Goal: Transaction & Acquisition: Purchase product/service

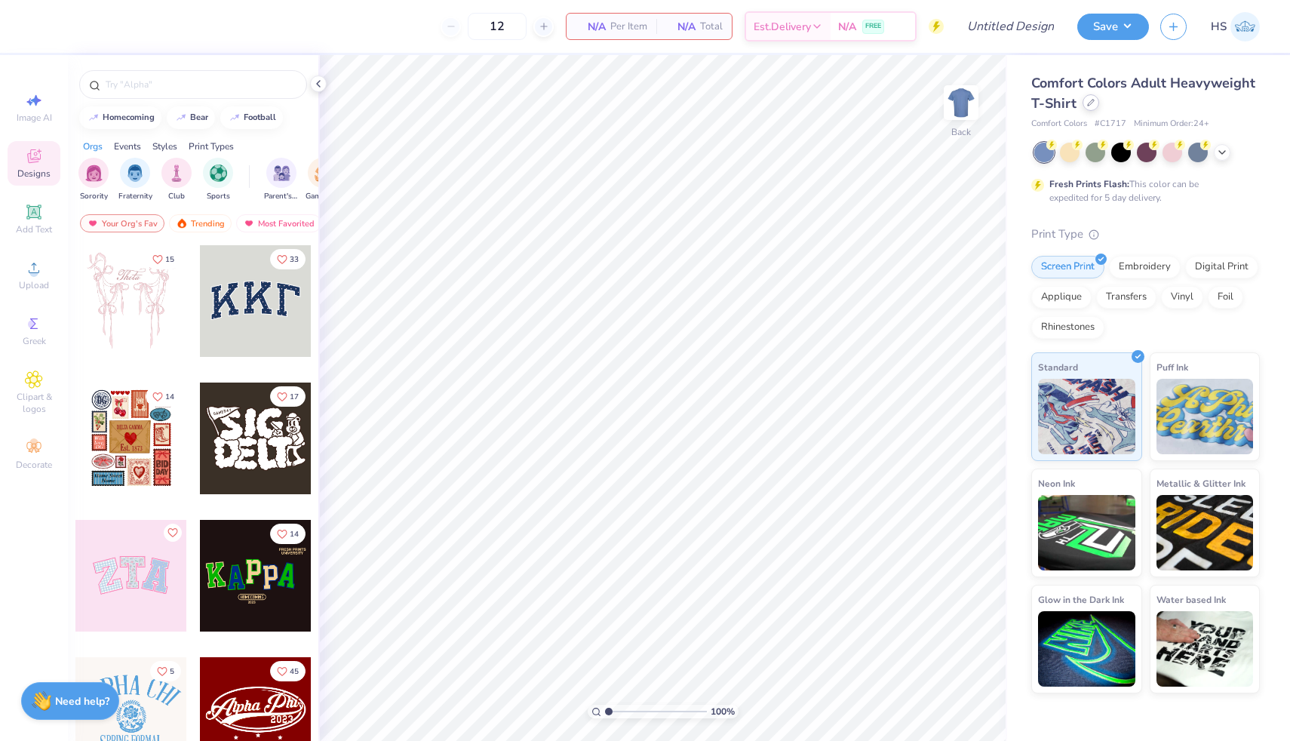
click at [1092, 103] on icon at bounding box center [1091, 103] width 8 height 8
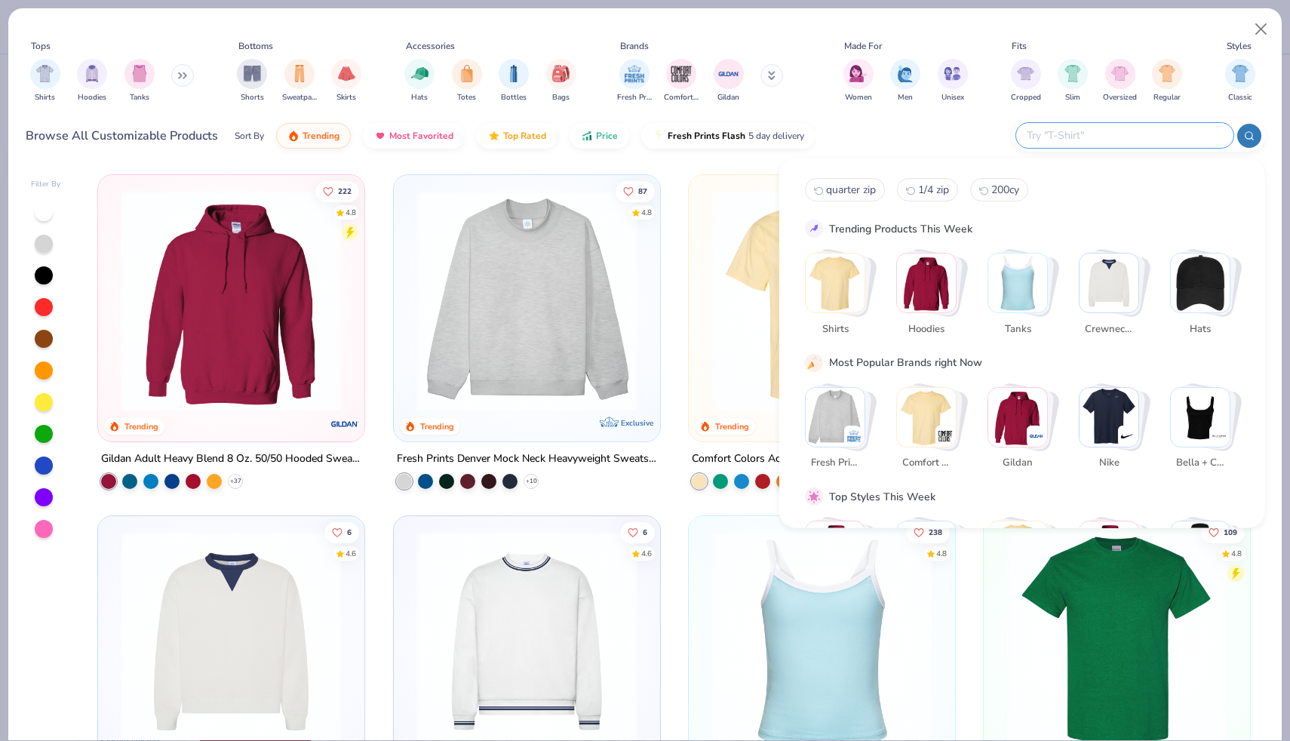
click at [1138, 140] on input "text" at bounding box center [1124, 135] width 198 height 17
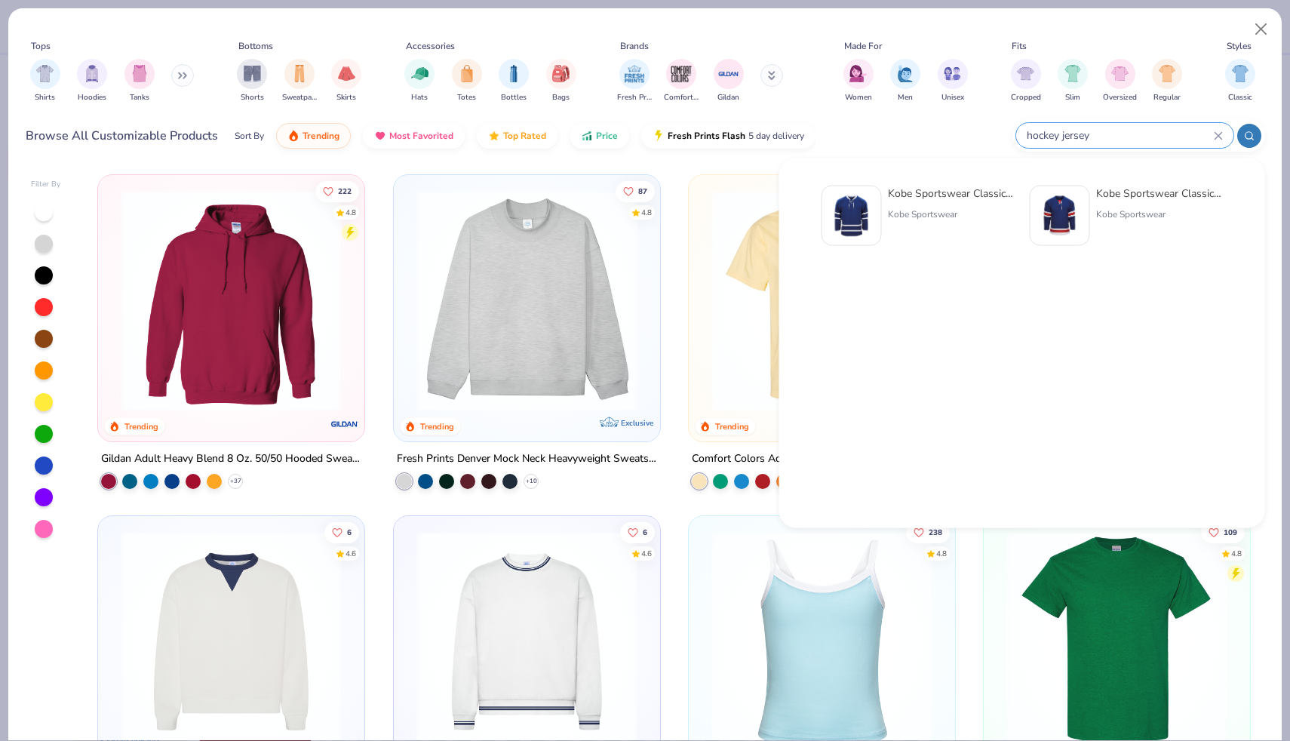
type input "hockey jersey"
click at [1148, 196] on div "Kobe Sportswear Classic Hockey Jersey" at bounding box center [1159, 194] width 127 height 16
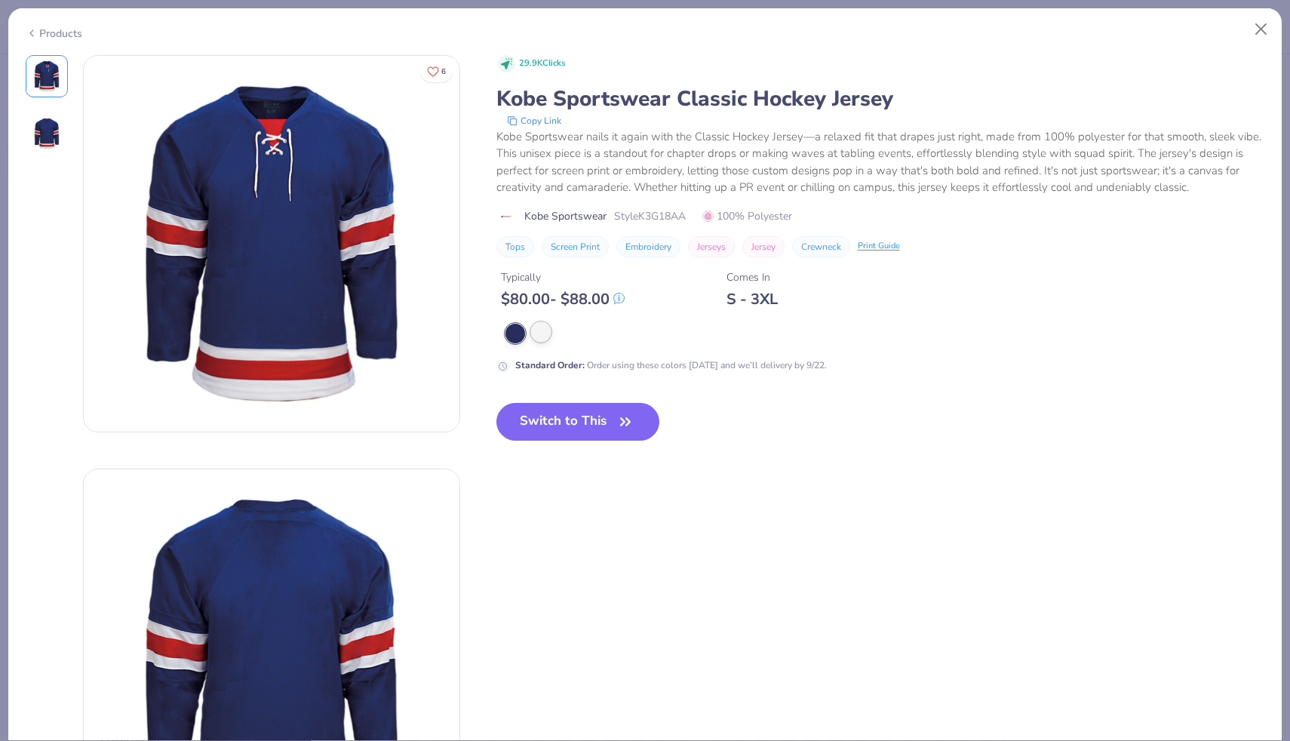
click at [537, 336] on div at bounding box center [541, 332] width 20 height 20
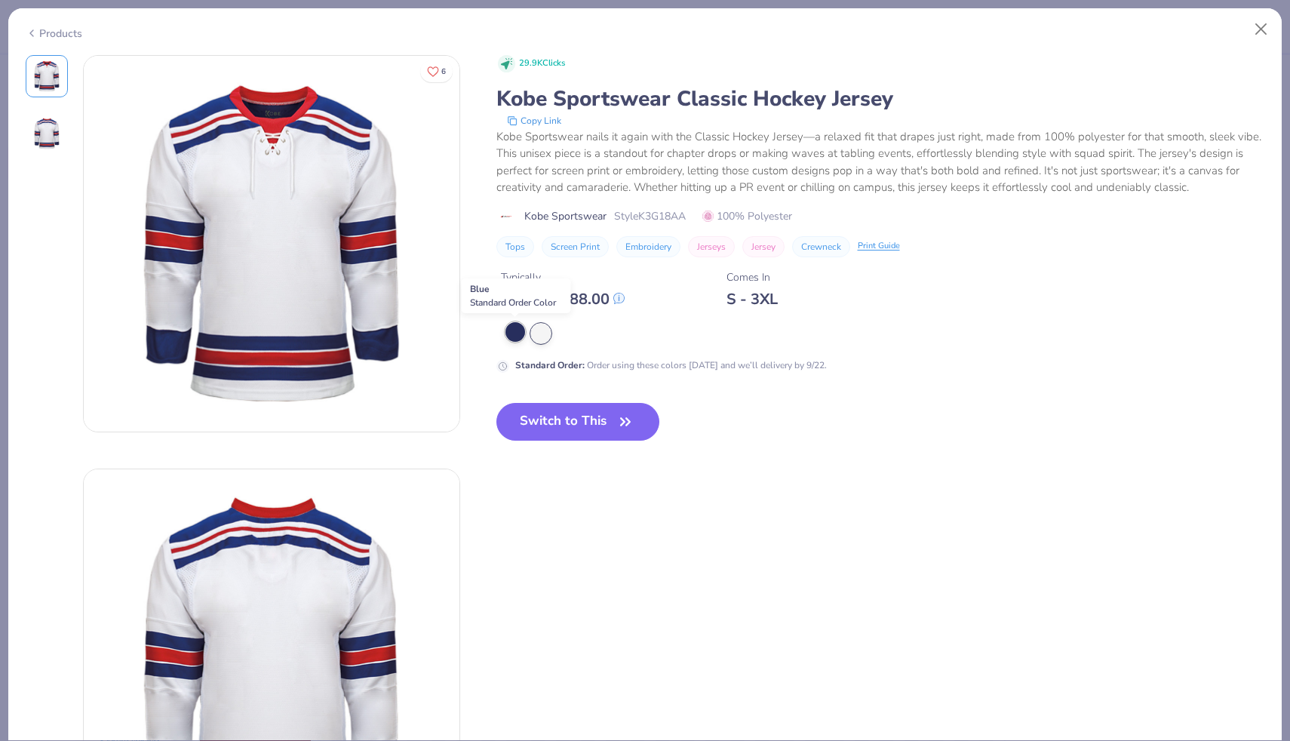
click at [514, 334] on div at bounding box center [515, 332] width 20 height 20
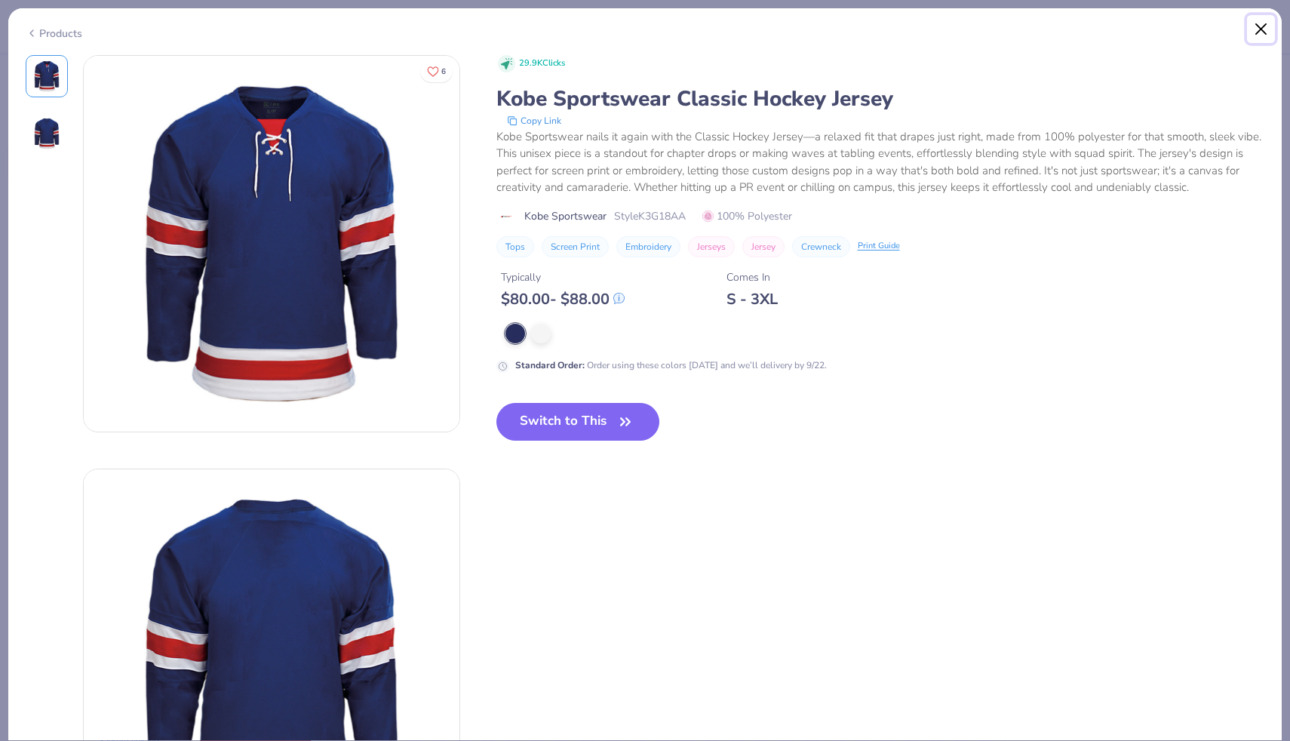
click at [1261, 26] on button "Close" at bounding box center [1261, 29] width 29 height 29
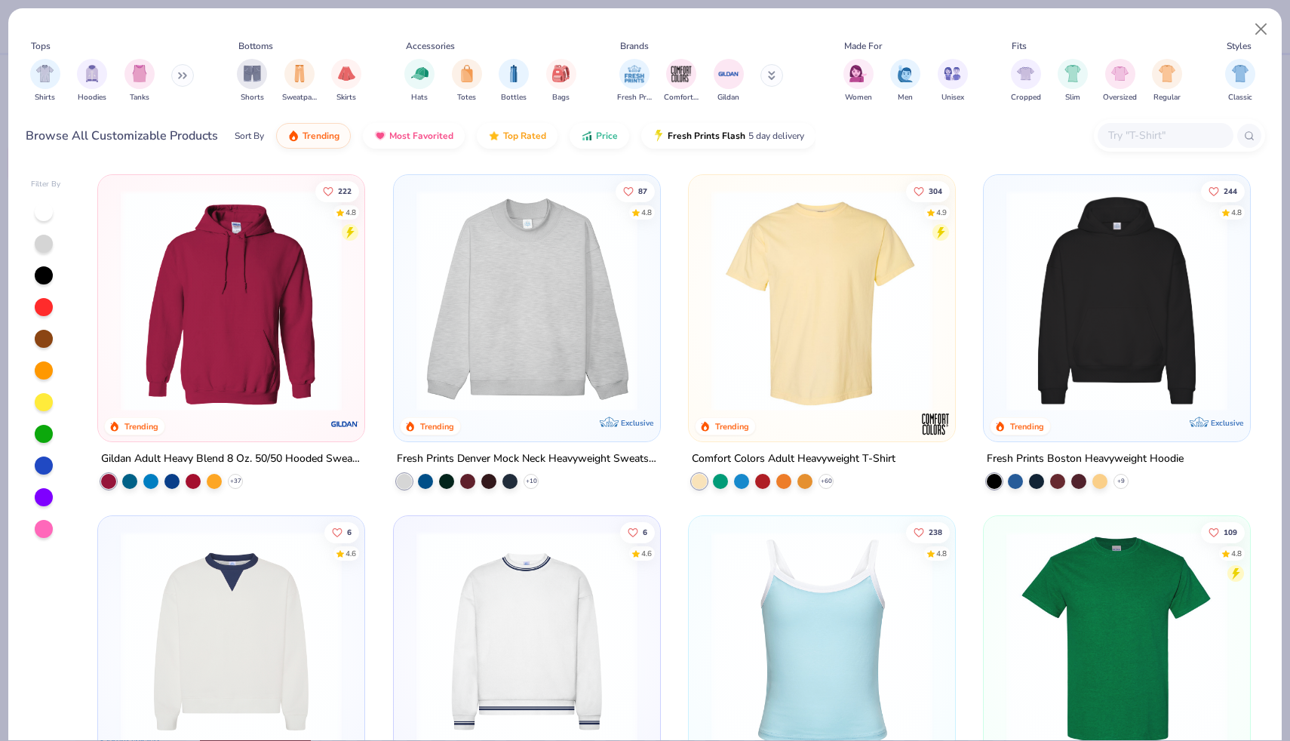
click at [1136, 127] on input "text" at bounding box center [1165, 135] width 116 height 17
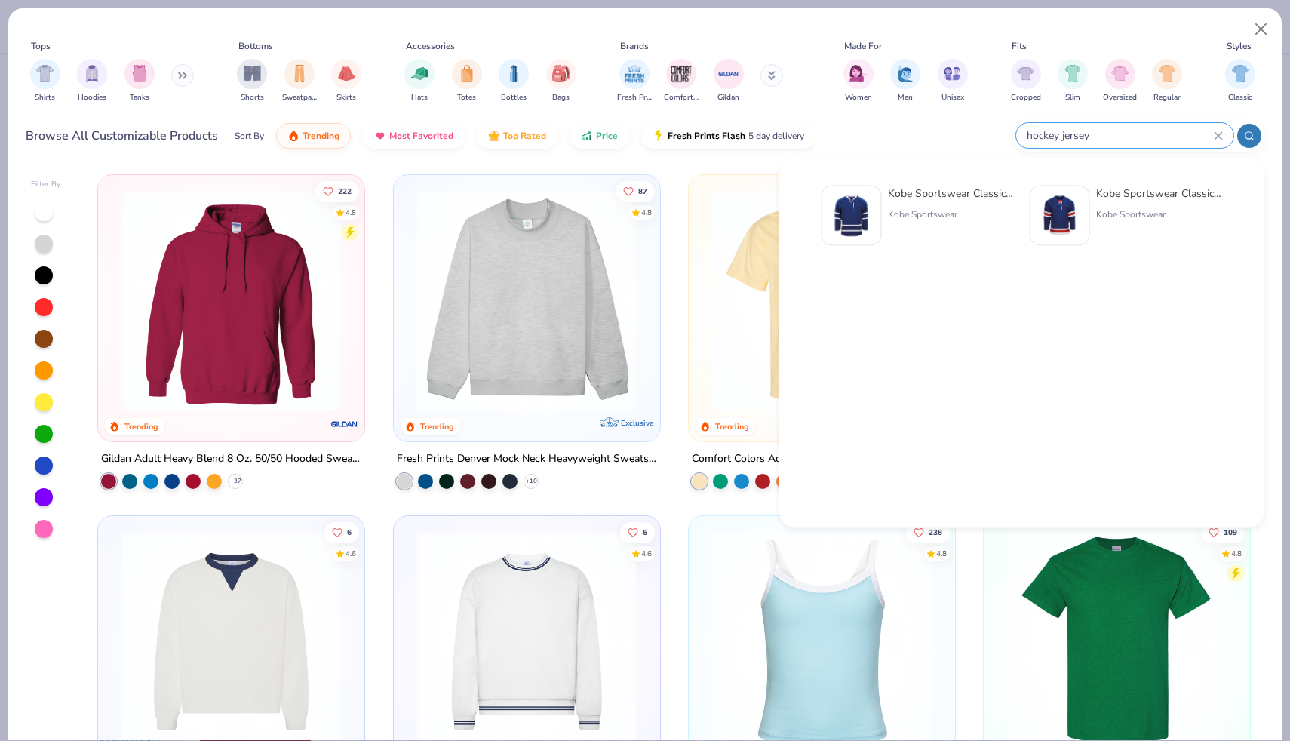
type input "hockey jersey"
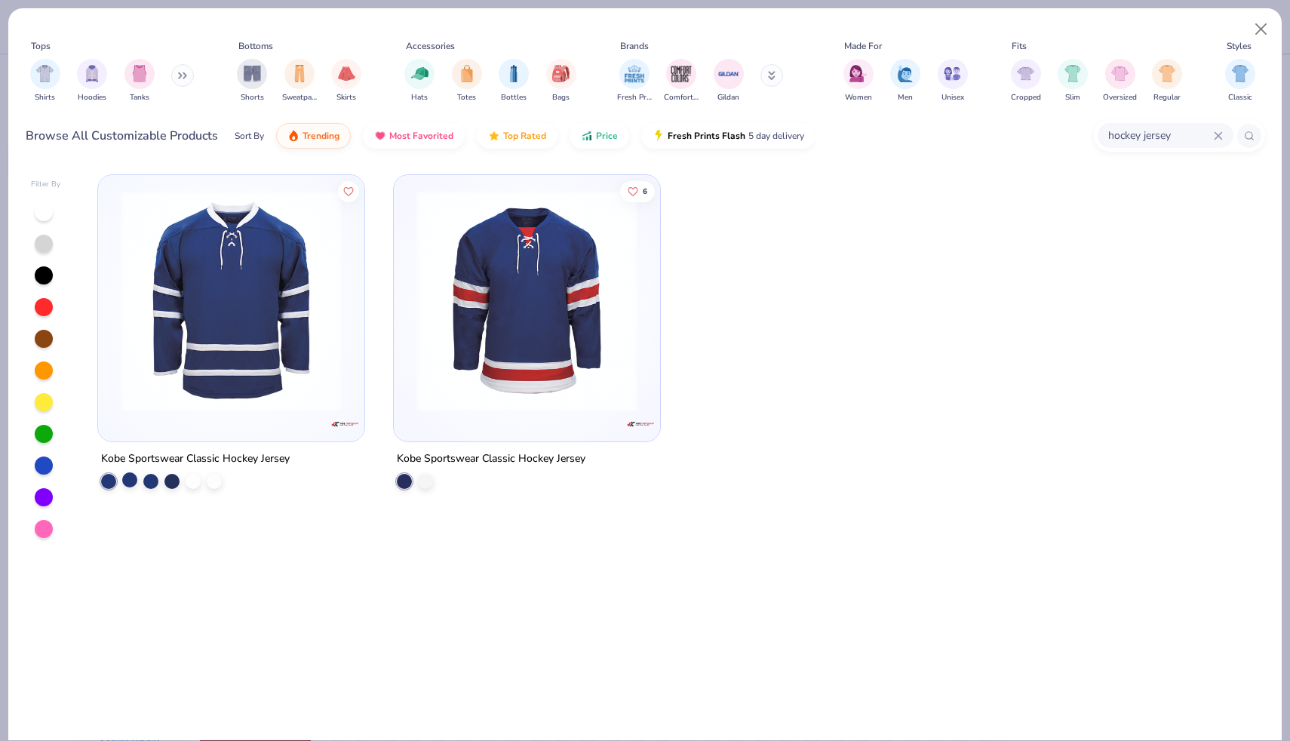
click at [128, 480] on div at bounding box center [129, 479] width 15 height 15
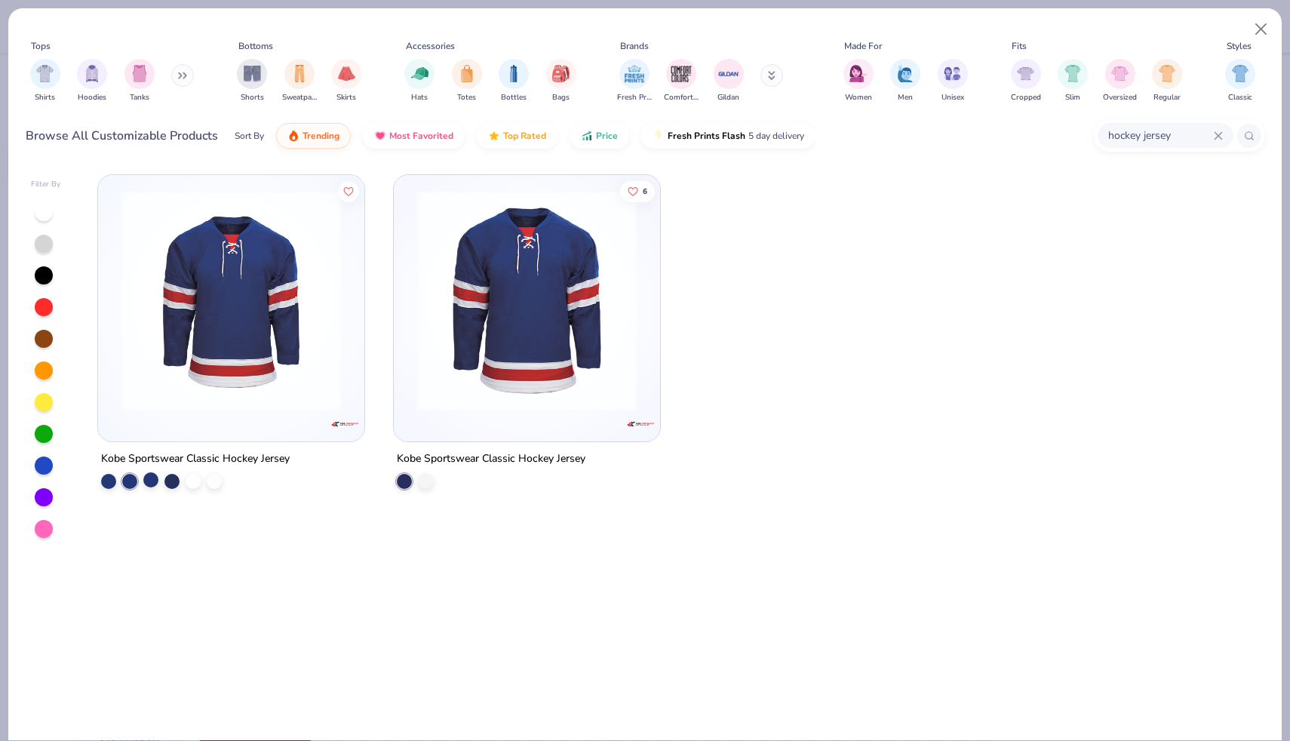
click at [152, 480] on div at bounding box center [150, 479] width 15 height 15
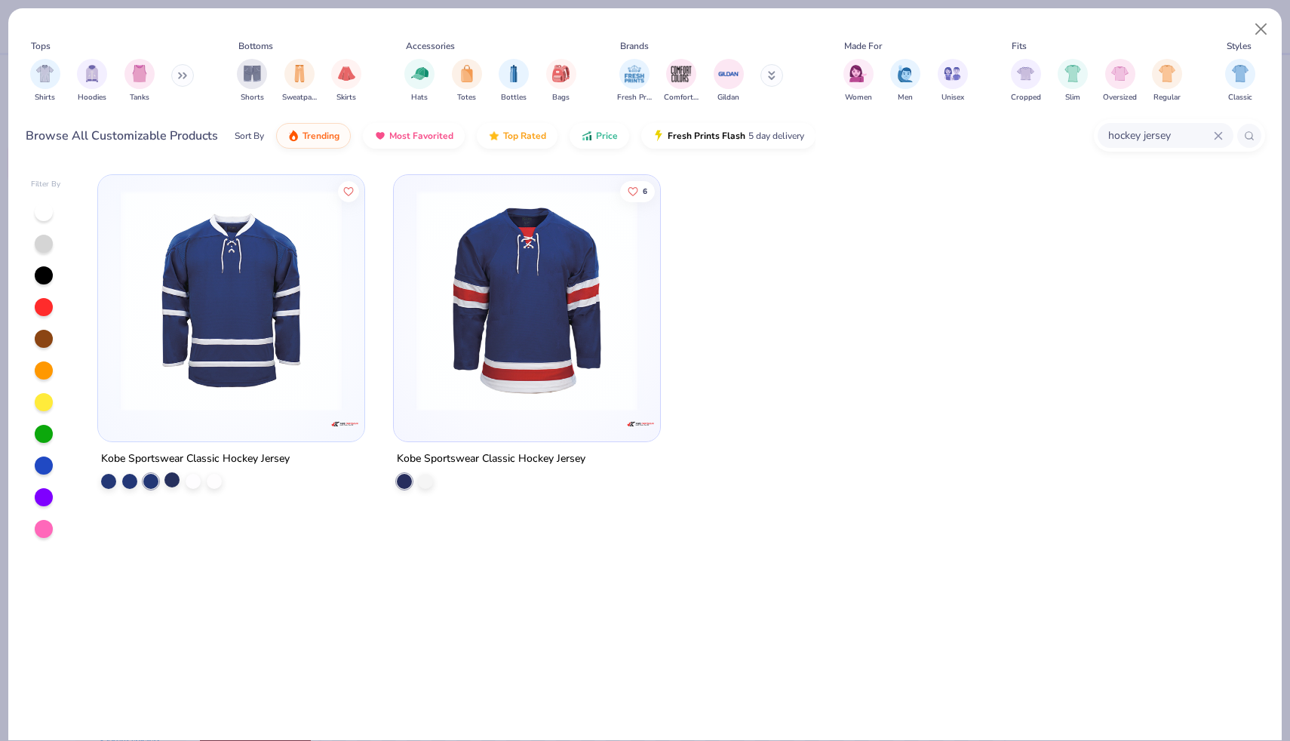
click at [170, 480] on div at bounding box center [171, 479] width 15 height 15
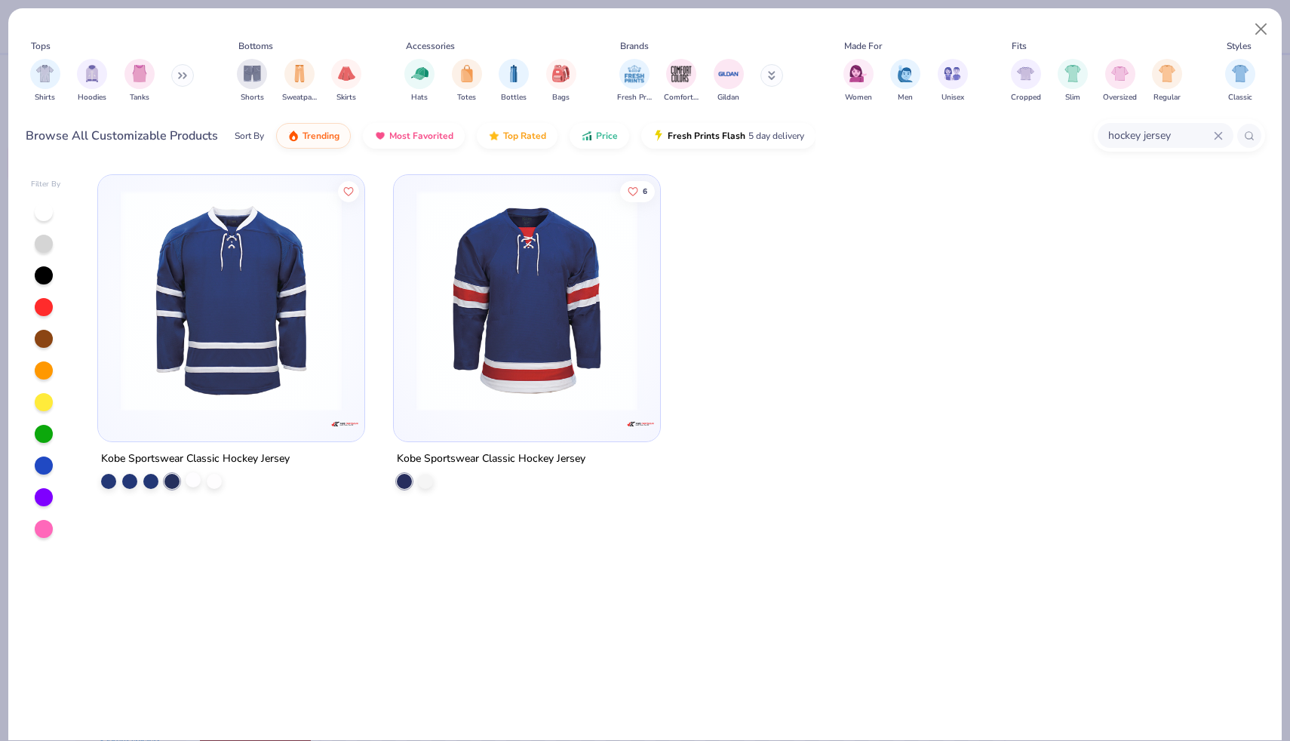
click at [195, 478] on div at bounding box center [193, 479] width 15 height 15
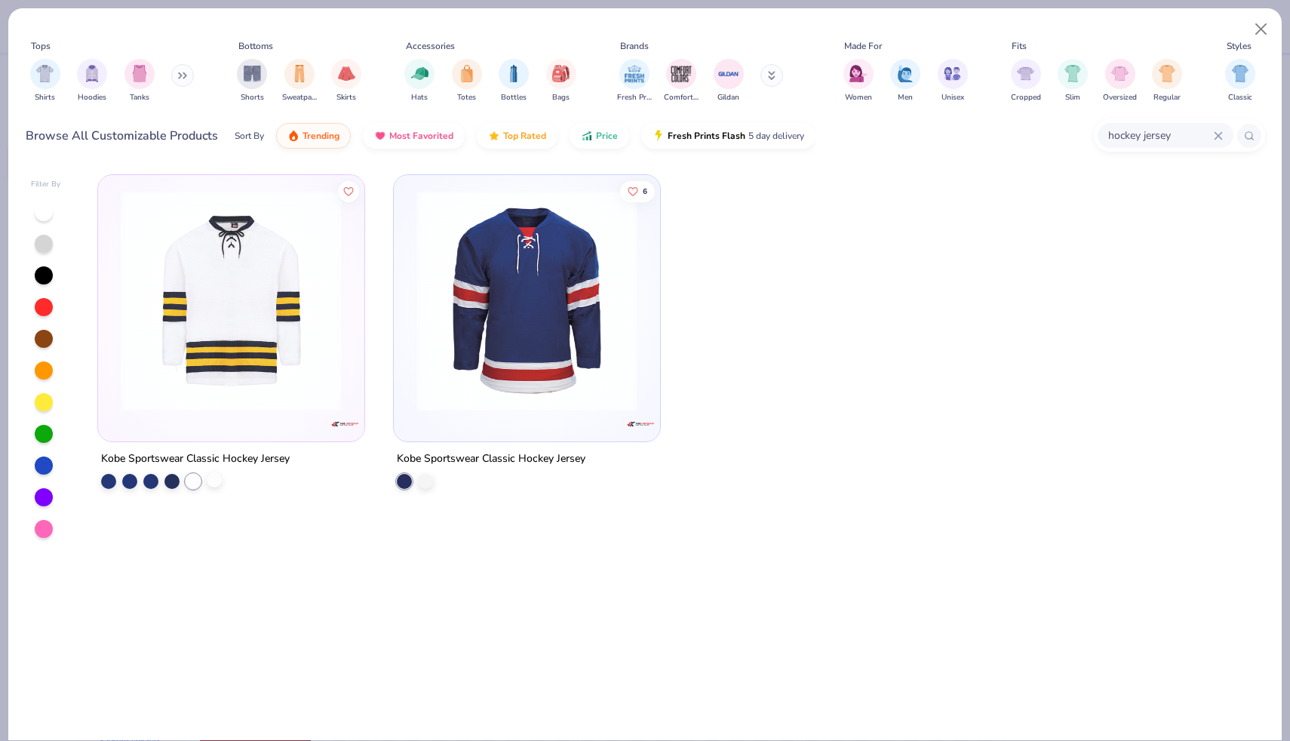
click at [211, 477] on div at bounding box center [214, 479] width 15 height 15
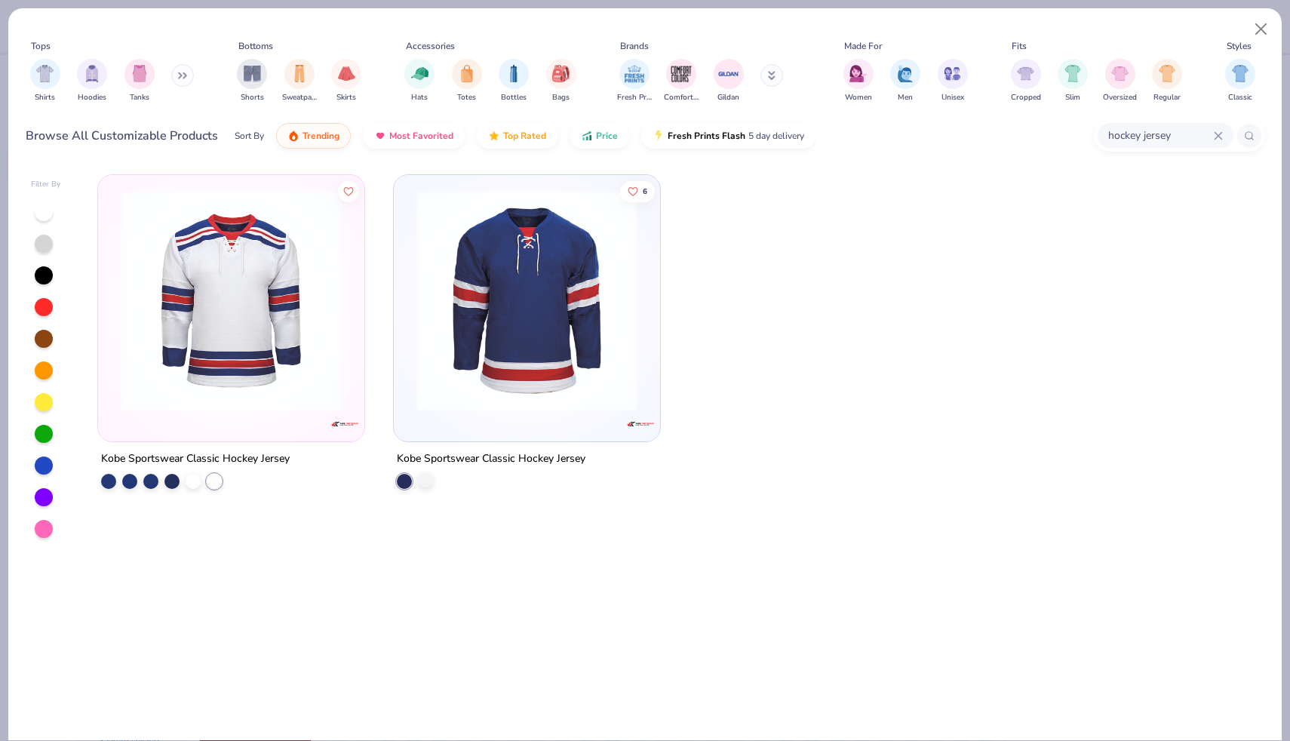
click at [426, 487] on div "6 Kobe Sportswear Classic Hockey Jersey" at bounding box center [527, 331] width 268 height 315
click at [424, 482] on div at bounding box center [425, 479] width 15 height 15
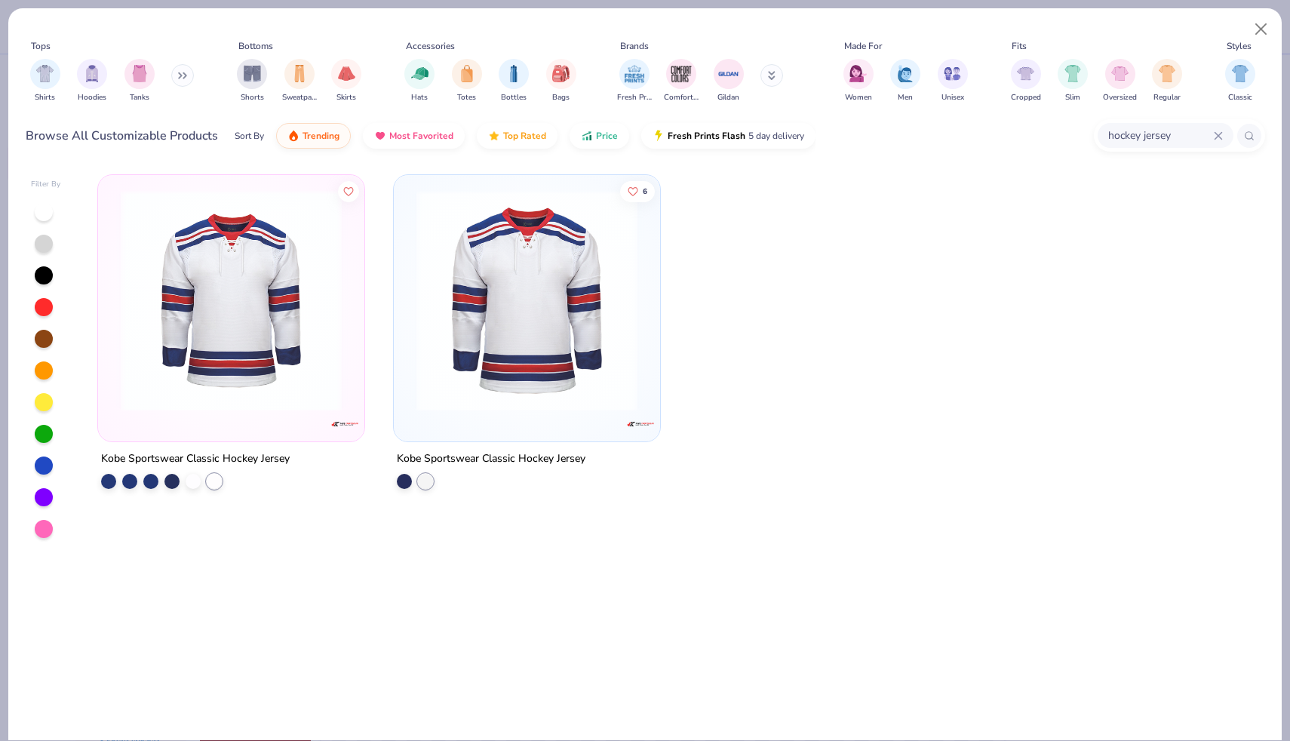
click at [186, 75] on icon at bounding box center [185, 75] width 2 height 5
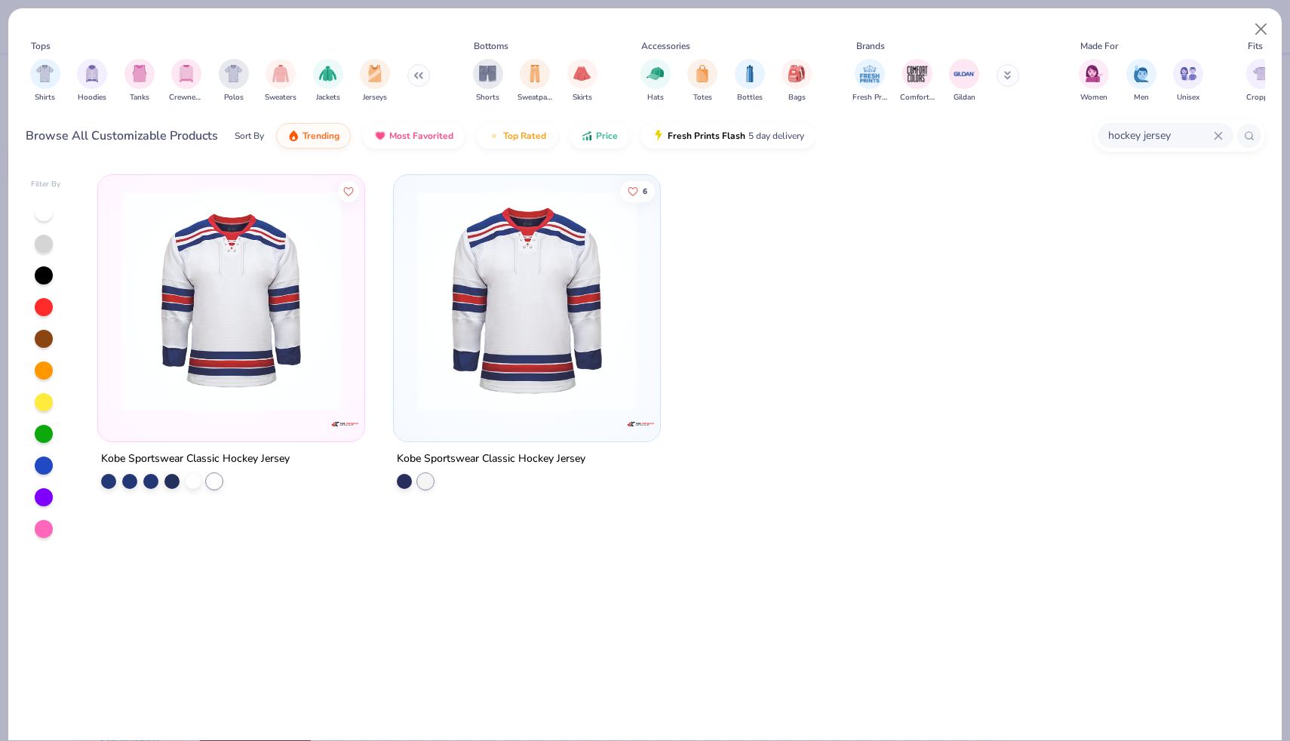
click at [1219, 131] on icon at bounding box center [1218, 135] width 9 height 9
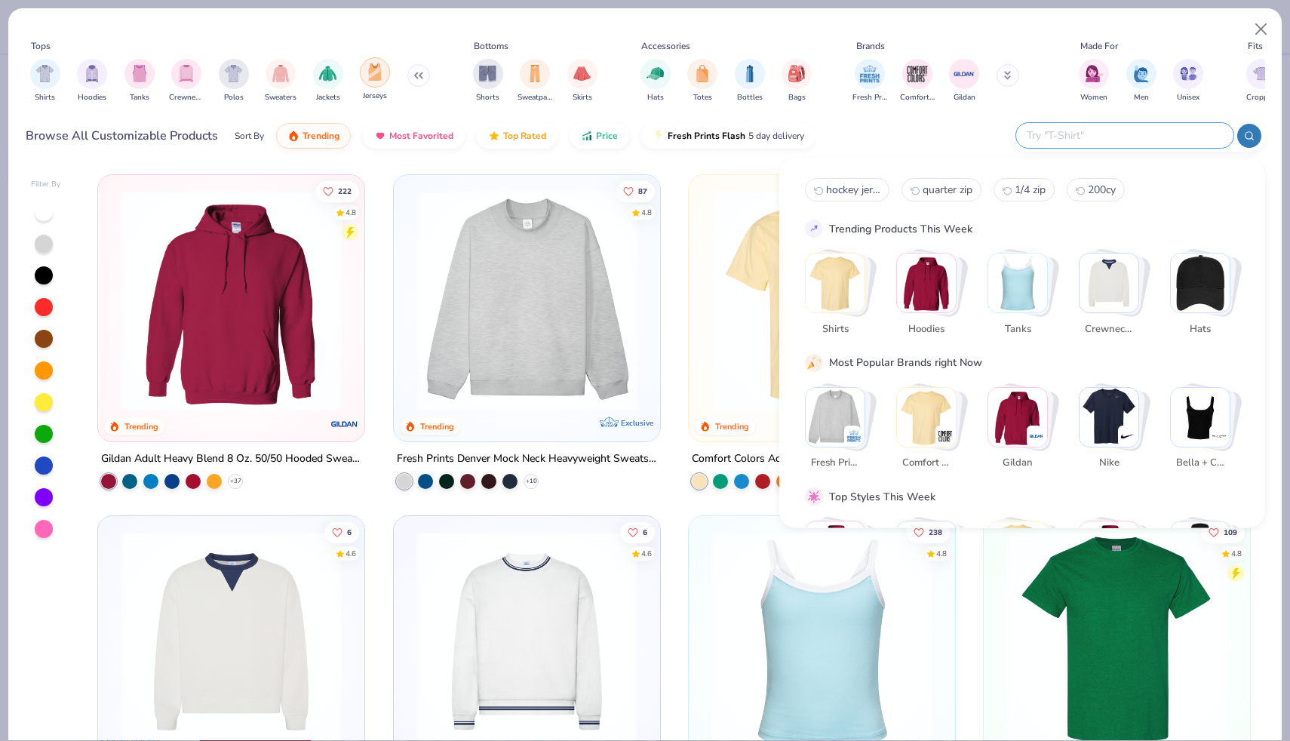
click at [372, 71] on img "filter for Jerseys" at bounding box center [375, 71] width 17 height 17
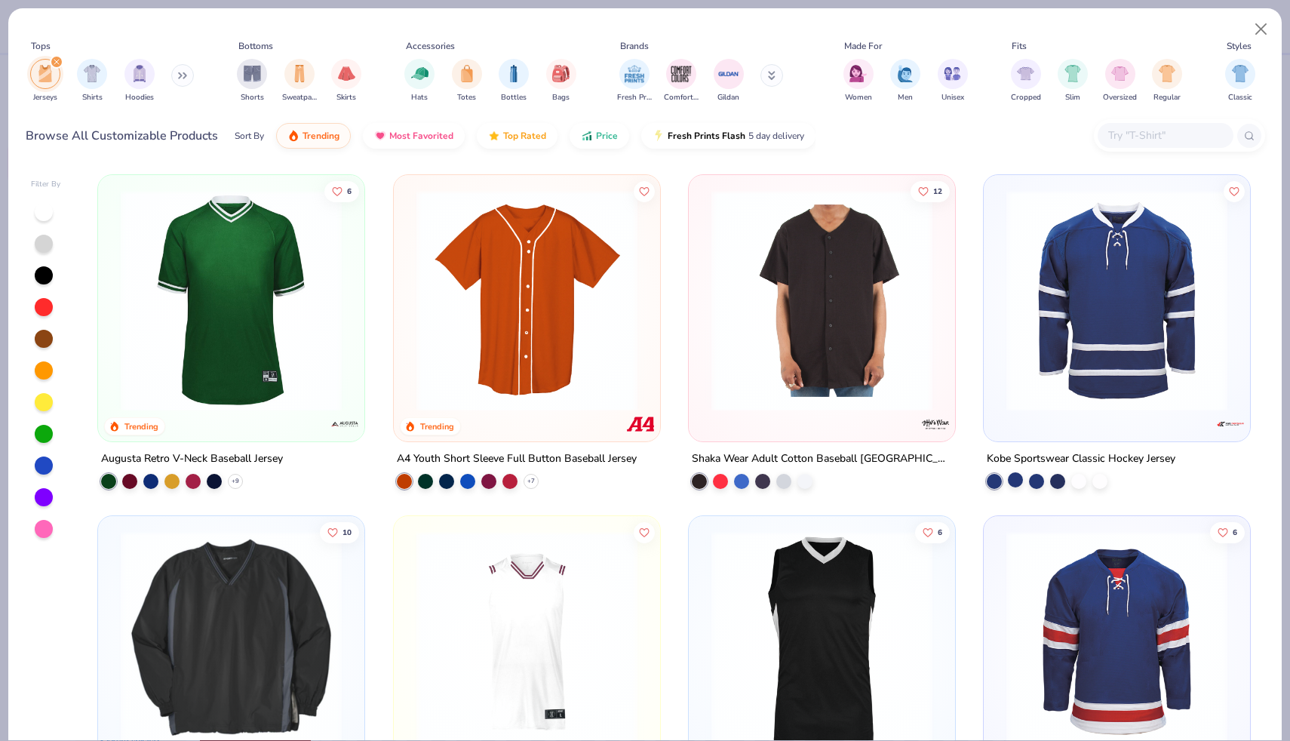
click at [1013, 475] on div at bounding box center [1015, 479] width 15 height 15
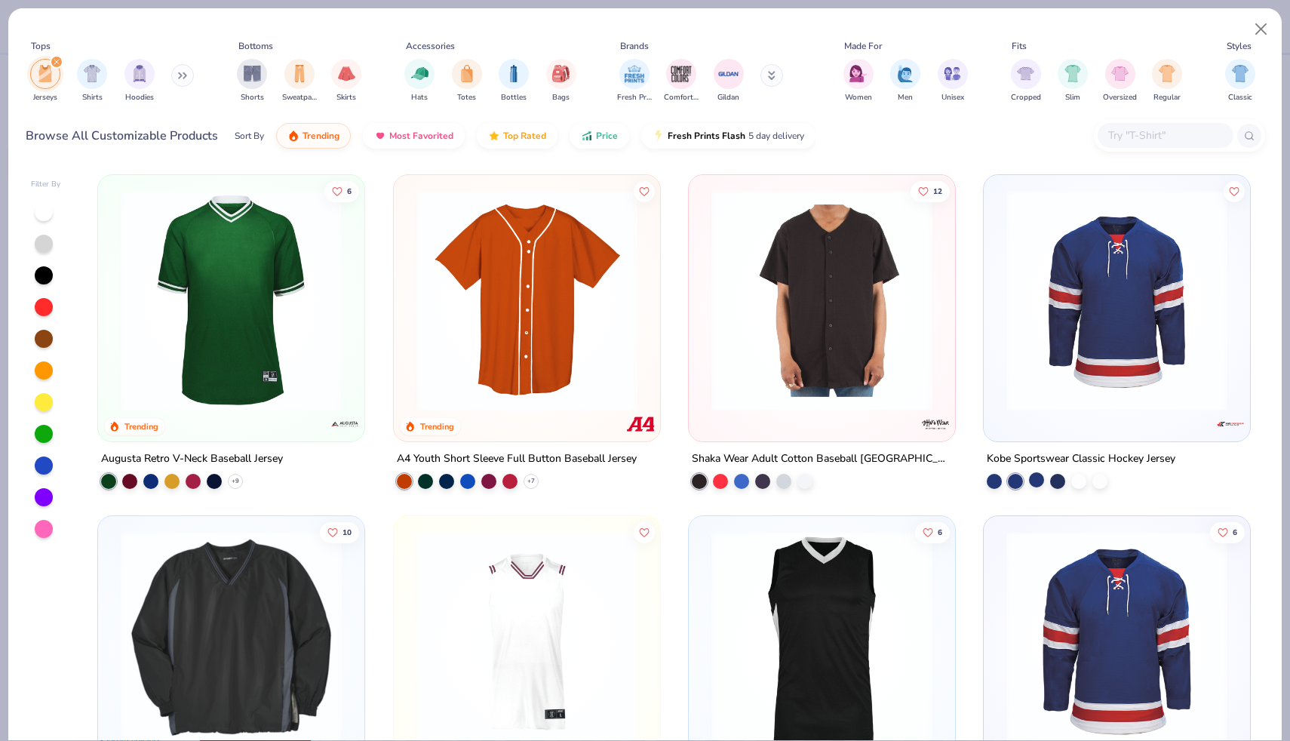
click at [1038, 475] on div at bounding box center [1036, 479] width 15 height 15
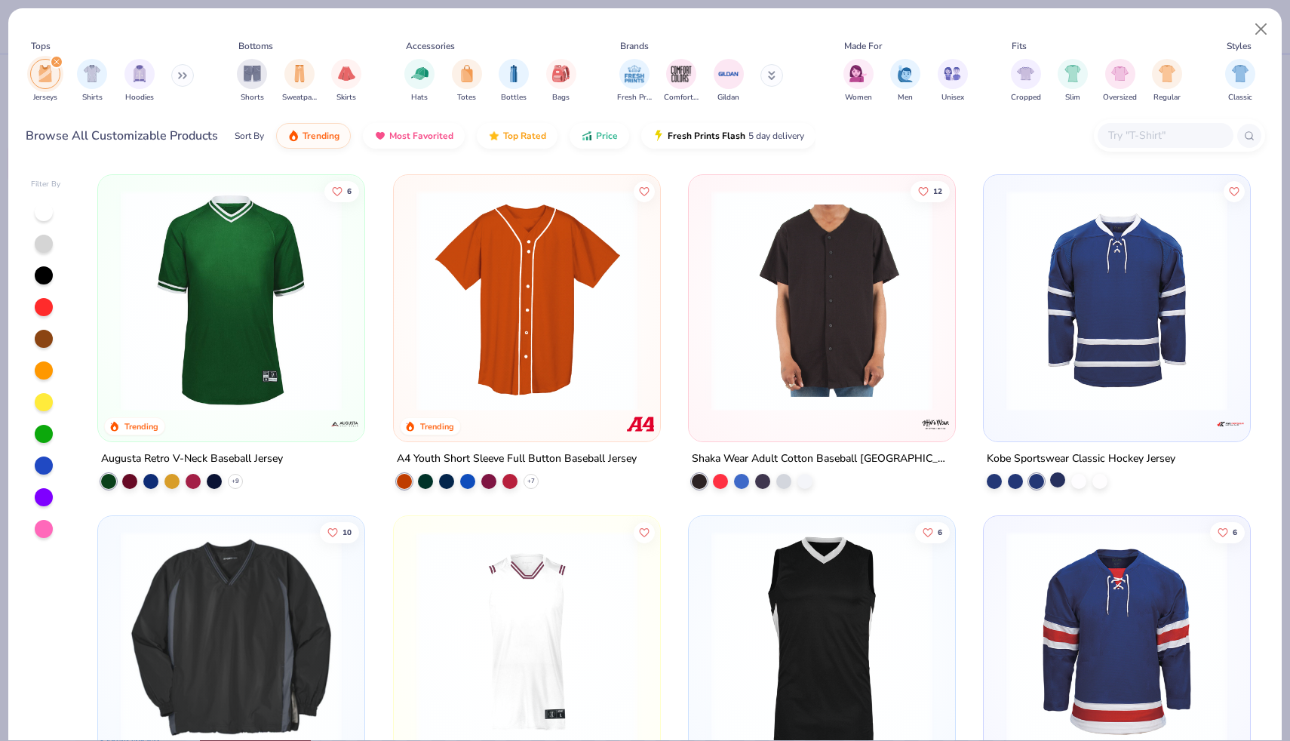
click at [1052, 473] on div at bounding box center [1057, 479] width 15 height 15
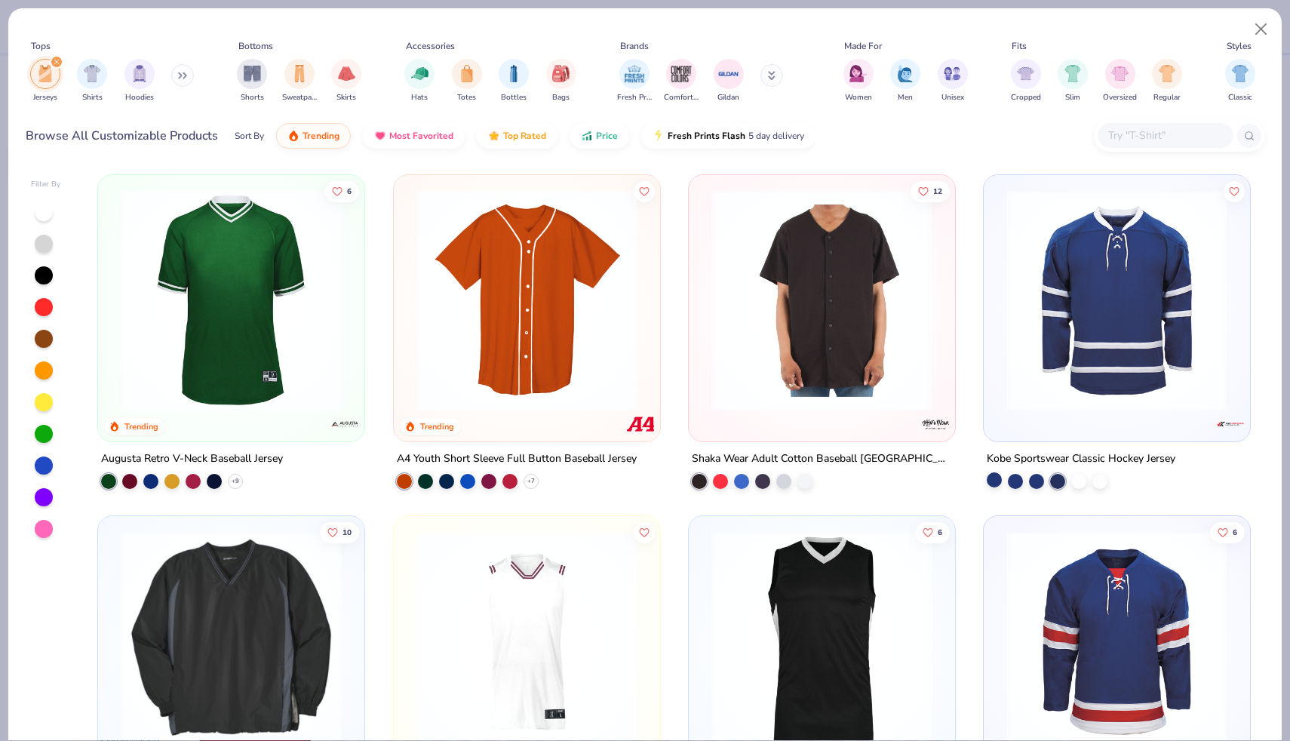
click at [994, 475] on div at bounding box center [994, 479] width 15 height 15
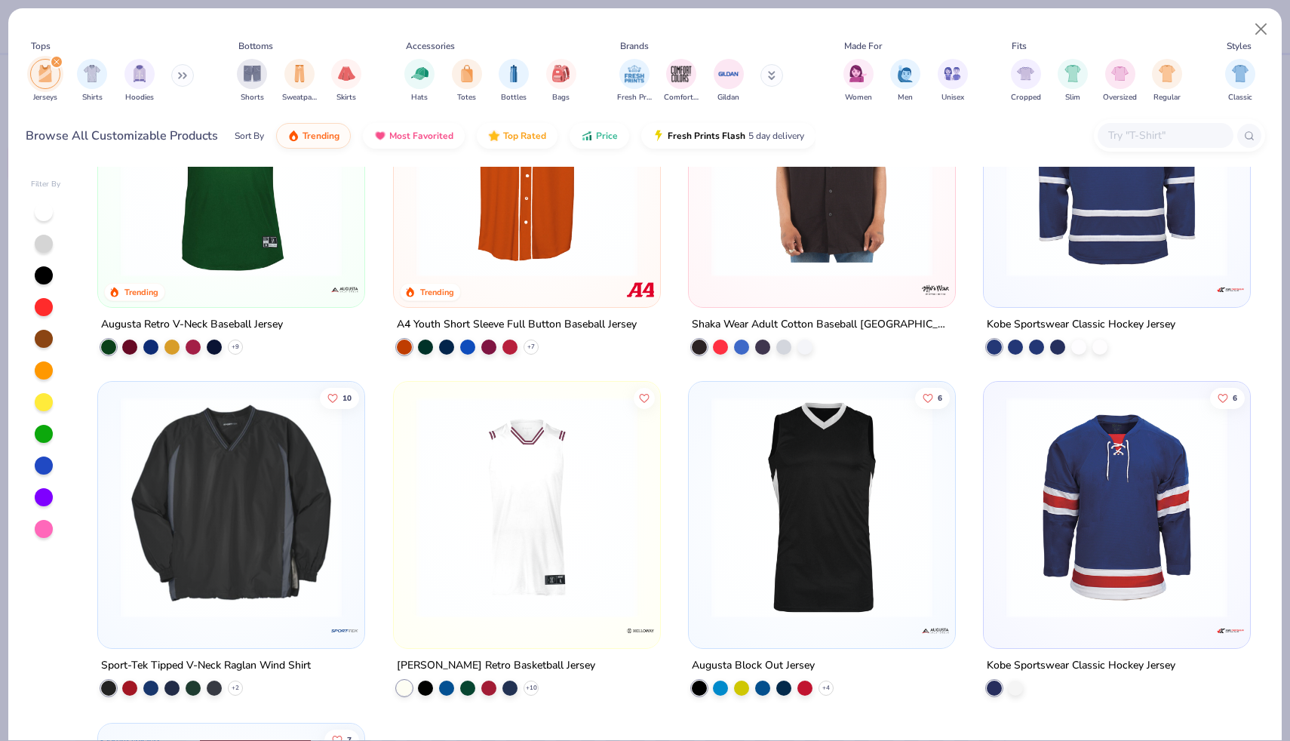
scroll to position [169, 0]
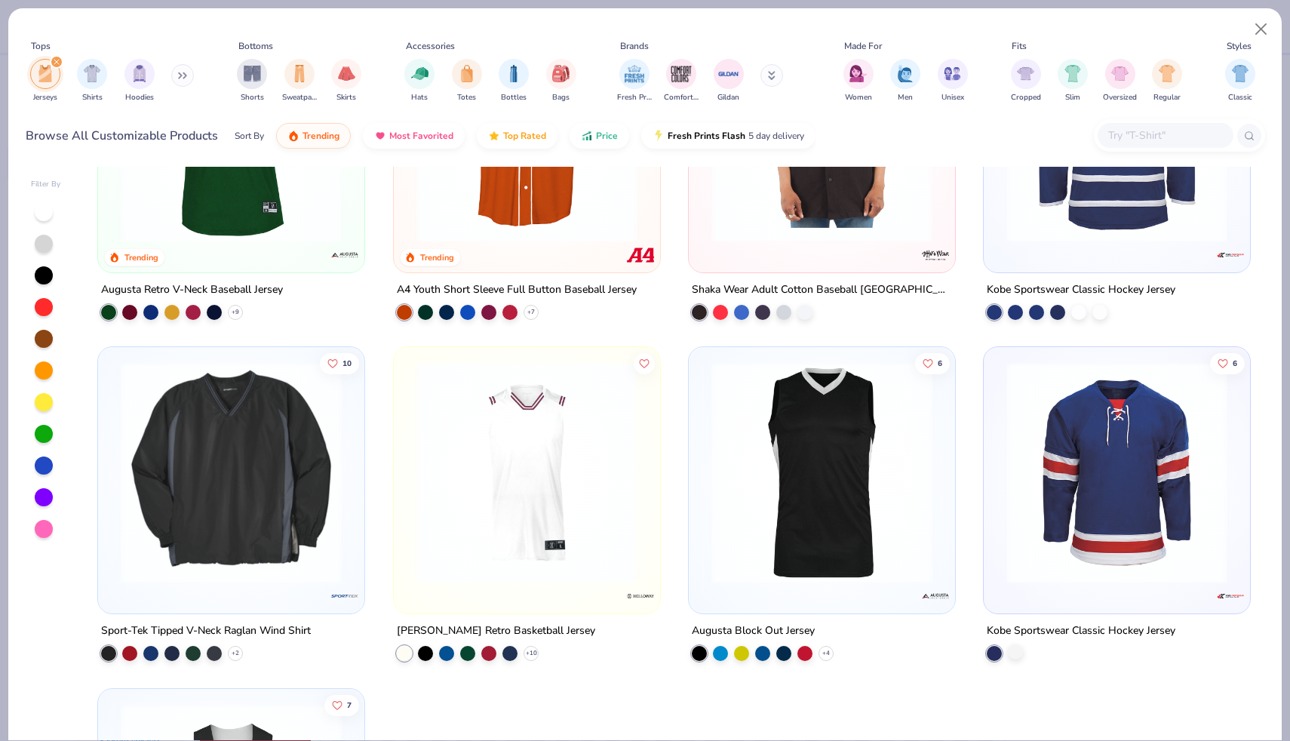
click at [1014, 651] on div at bounding box center [1015, 651] width 15 height 15
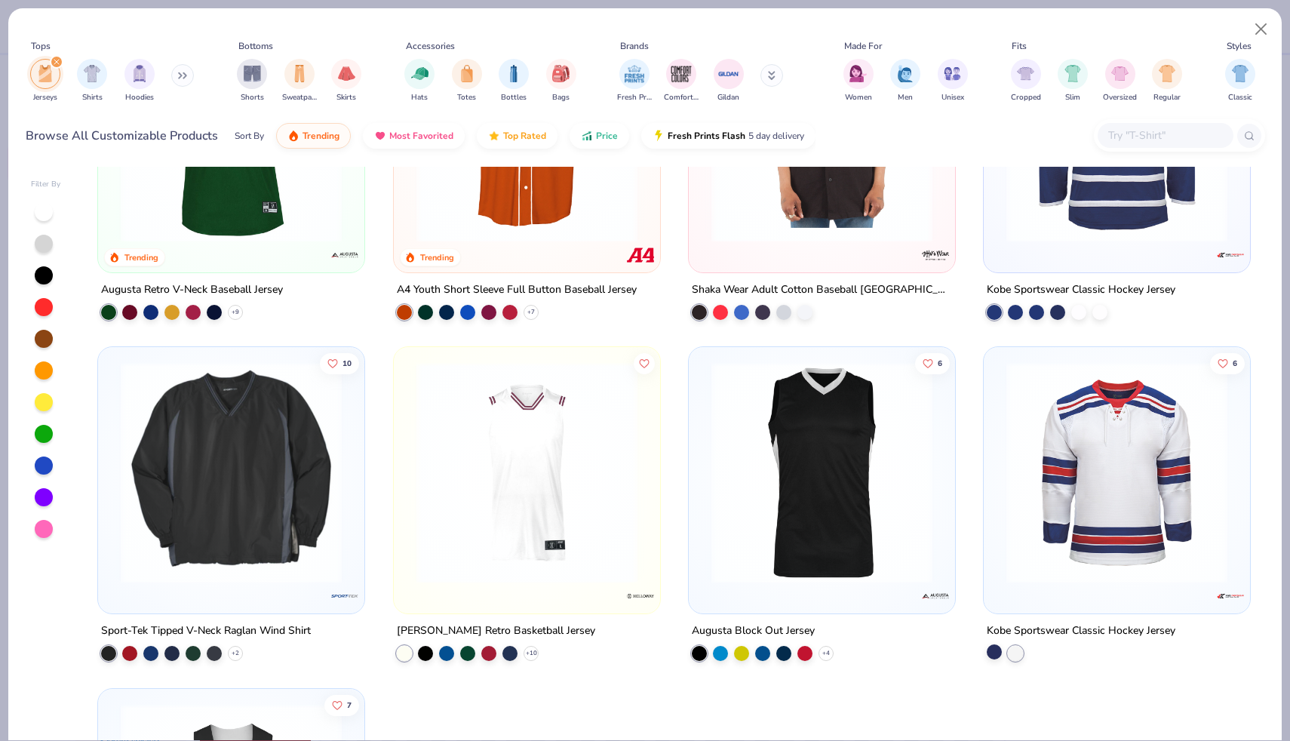
click at [993, 650] on div at bounding box center [994, 651] width 15 height 15
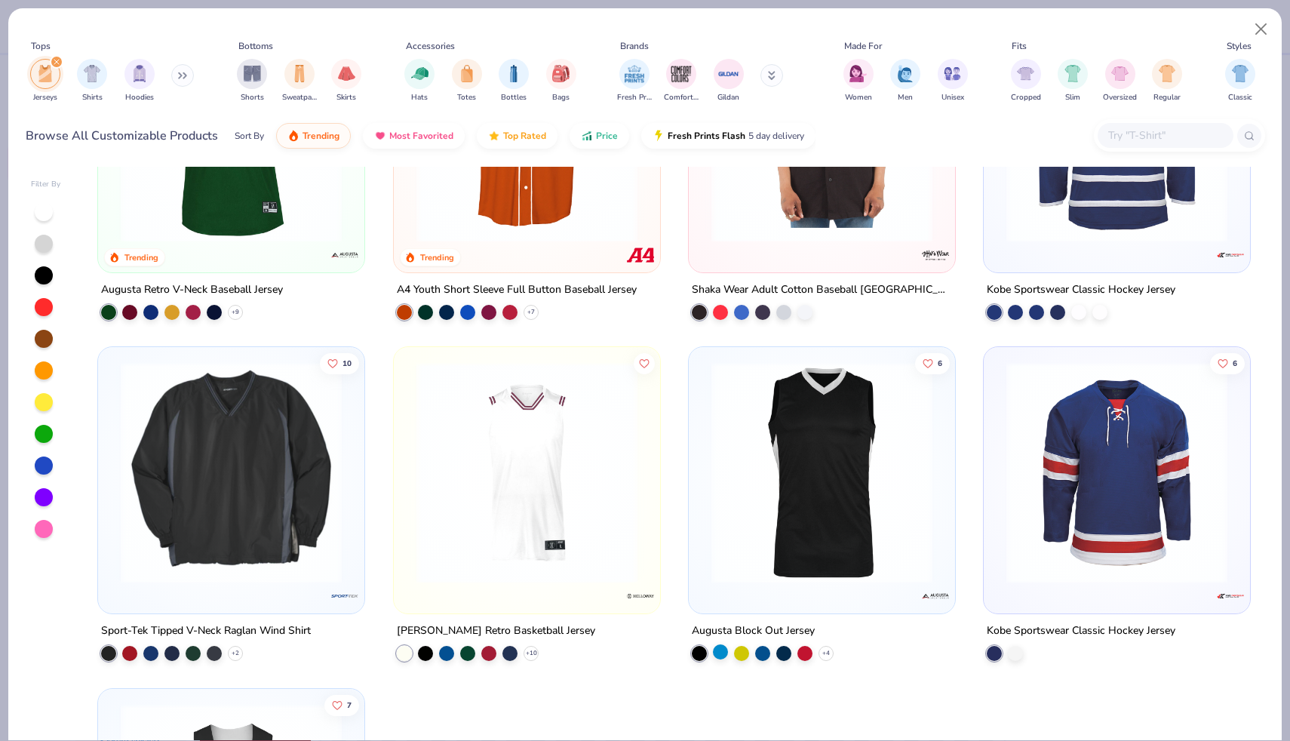
click at [714, 647] on div at bounding box center [720, 651] width 15 height 15
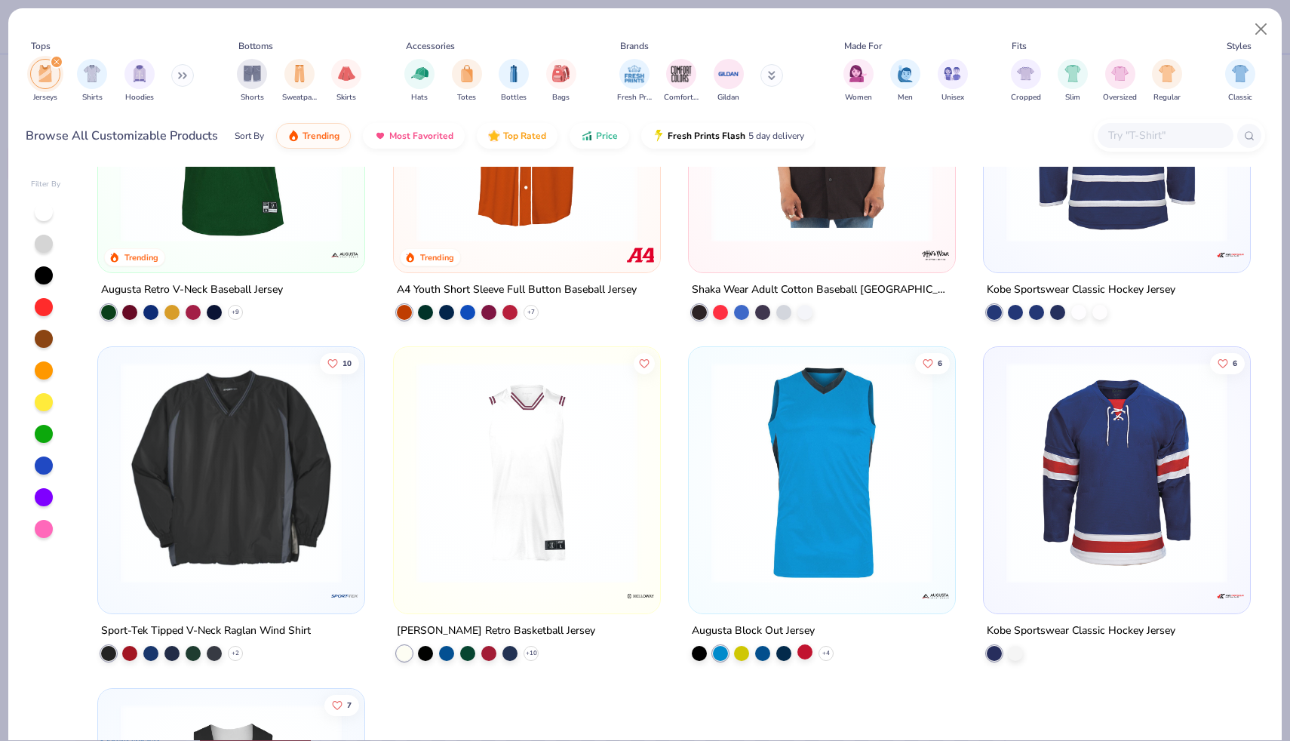
click at [806, 647] on div at bounding box center [804, 651] width 15 height 15
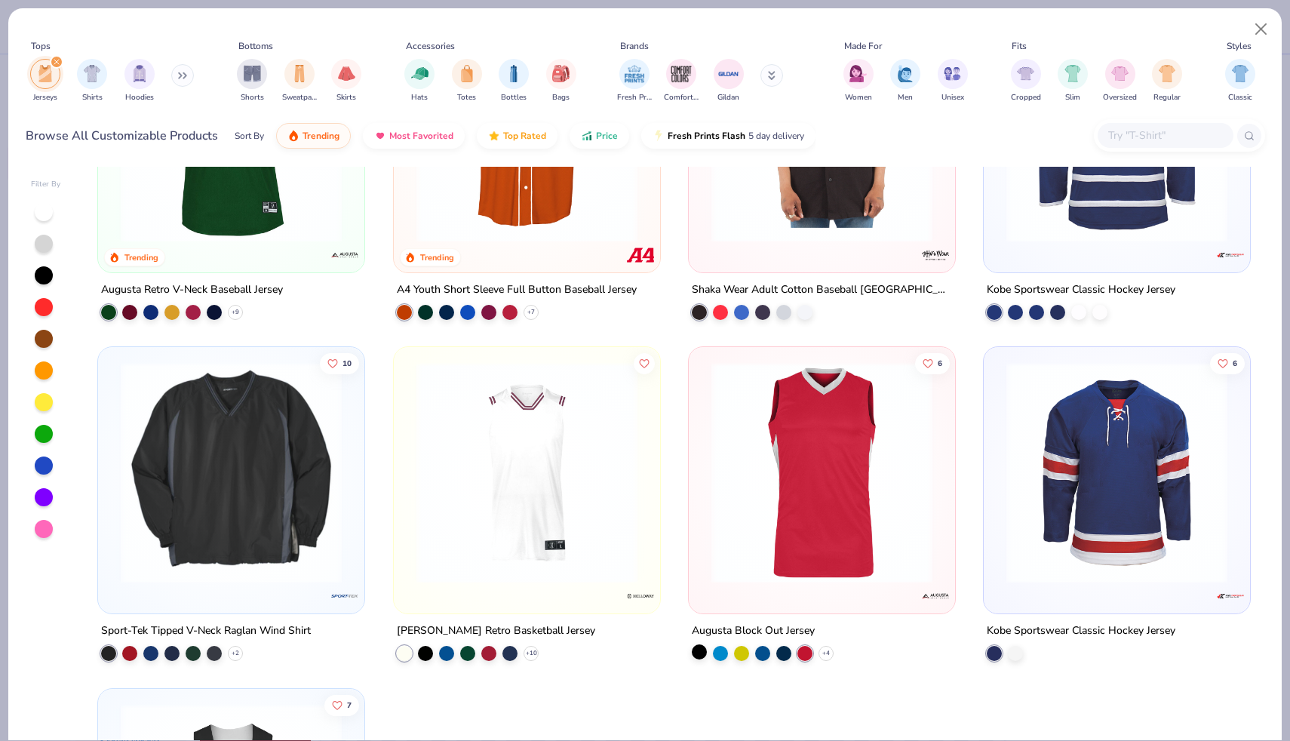
click at [693, 648] on div at bounding box center [699, 651] width 15 height 15
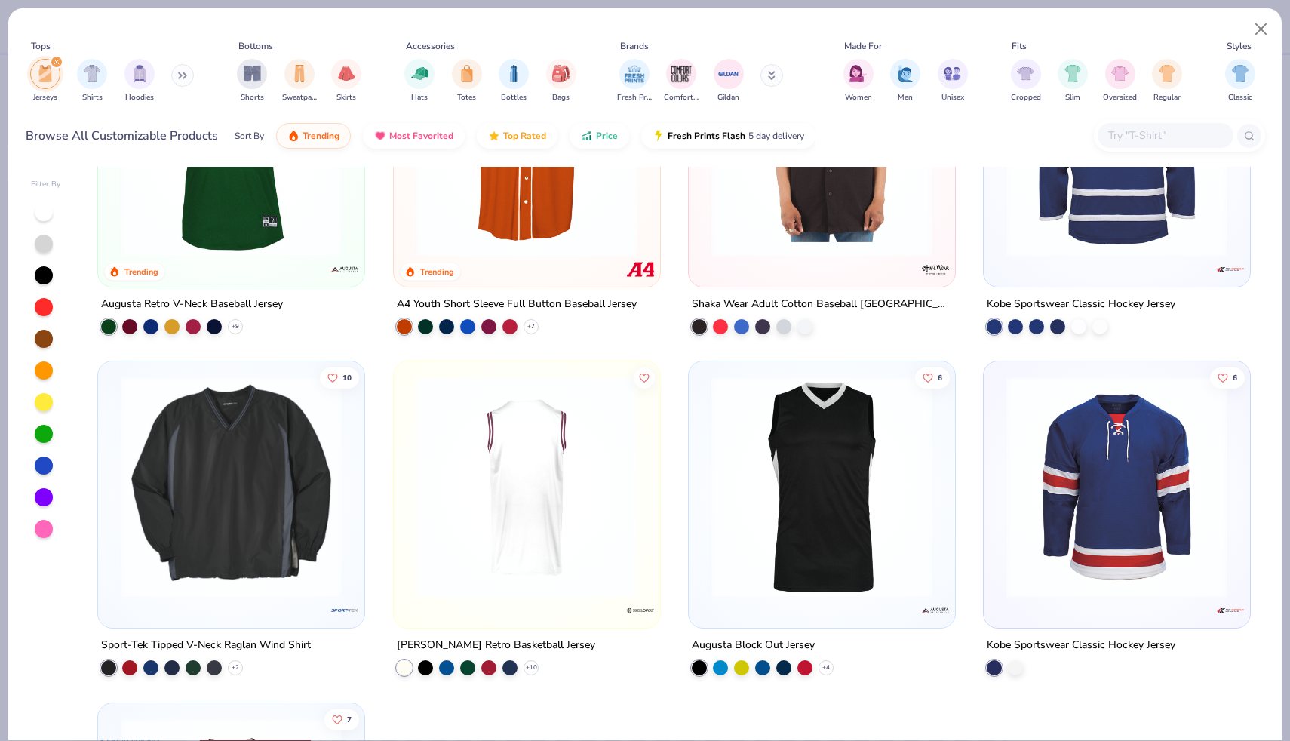
scroll to position [151, 0]
